Goal: Check status: Check status

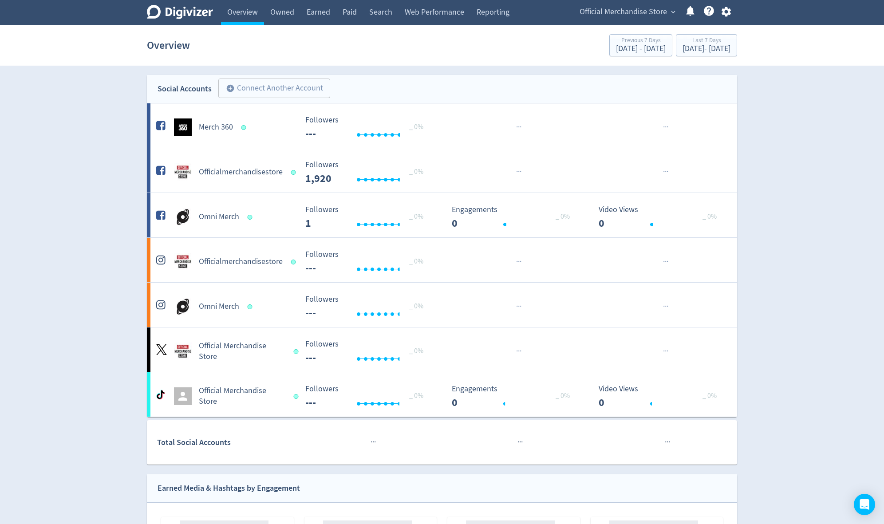
click at [630, 12] on span "Official Merchandise Store" at bounding box center [622, 12] width 87 height 14
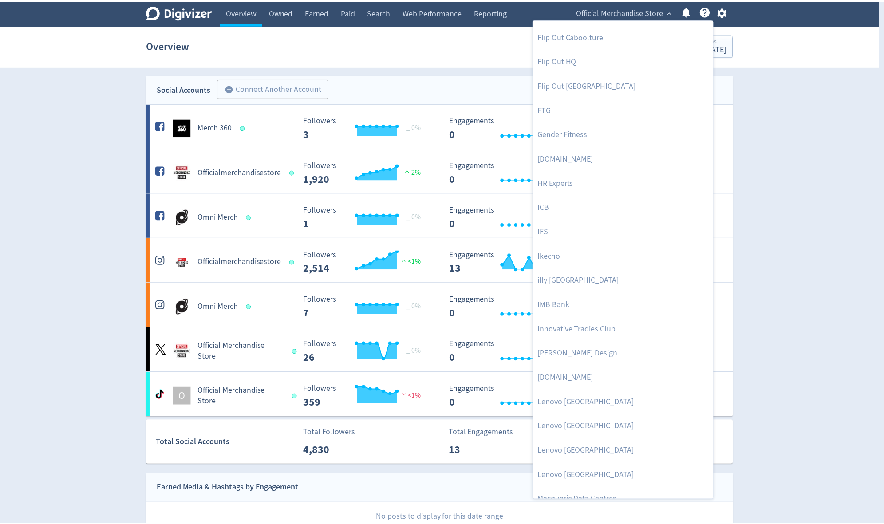
scroll to position [474, 0]
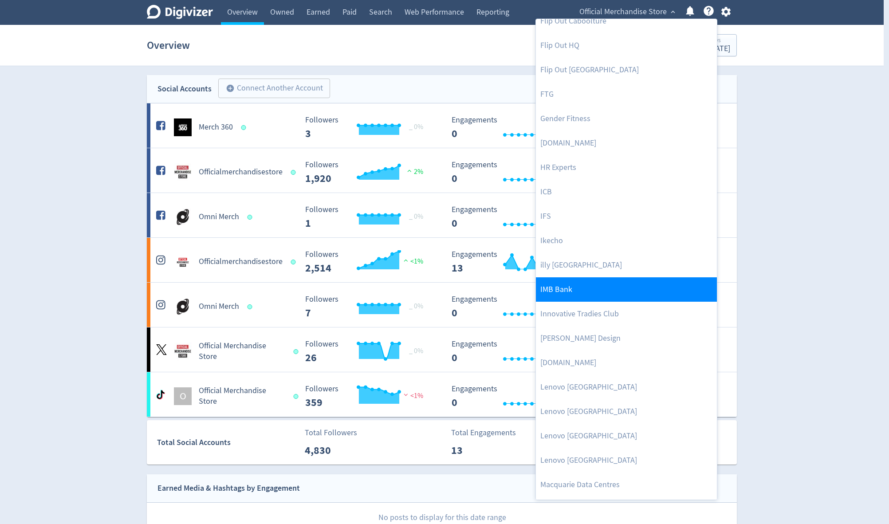
click at [621, 287] on link "IMB Bank" at bounding box center [626, 289] width 181 height 24
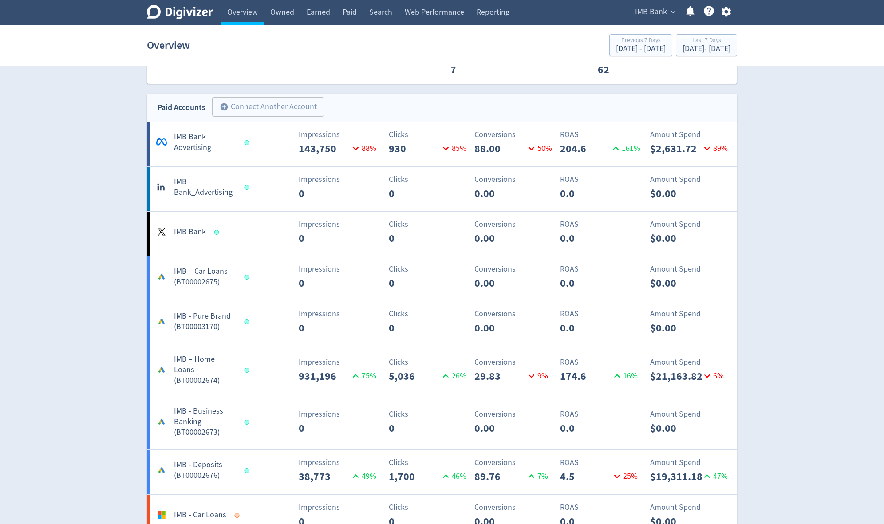
scroll to position [564, 0]
click at [676, 55] on button "Last 7 Days [DATE] - [DATE]" at bounding box center [706, 45] width 61 height 22
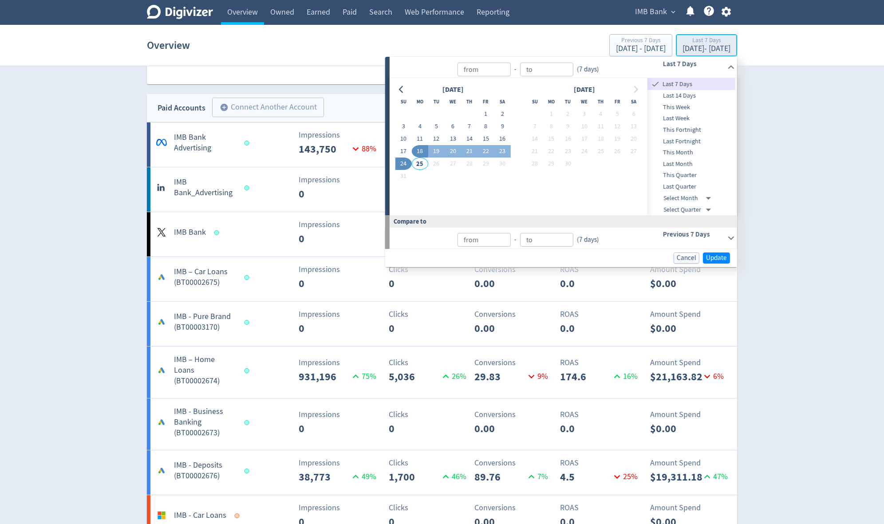
type input "[DATE]"
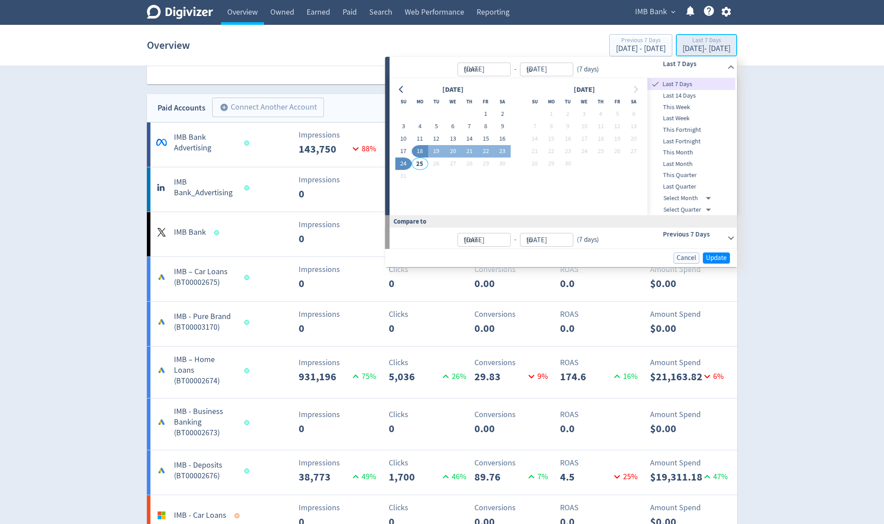
type input "[DATE]"
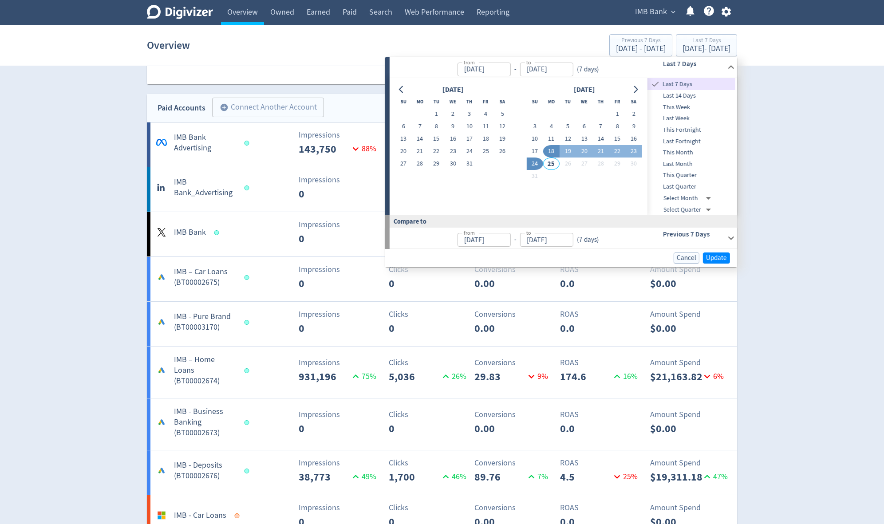
click at [687, 151] on span "This Month" at bounding box center [691, 153] width 88 height 10
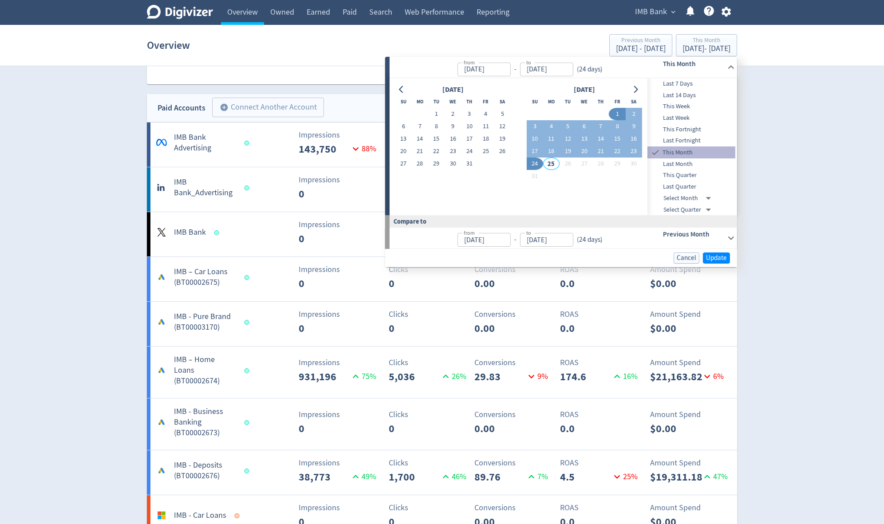
type input "[DATE]"
click at [687, 151] on span "This Month" at bounding box center [697, 153] width 75 height 10
click at [716, 261] on span "Update" at bounding box center [716, 258] width 21 height 7
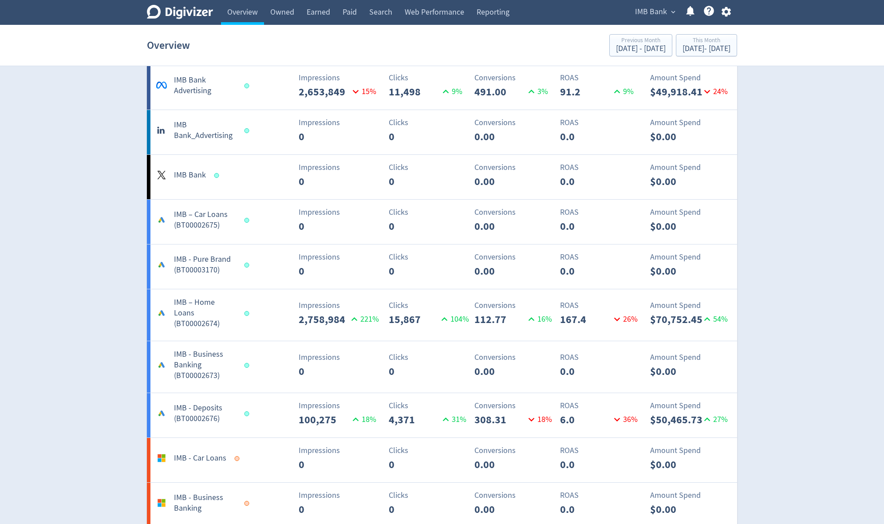
scroll to position [650, 0]
